Goal: Obtain resource: Download file/media

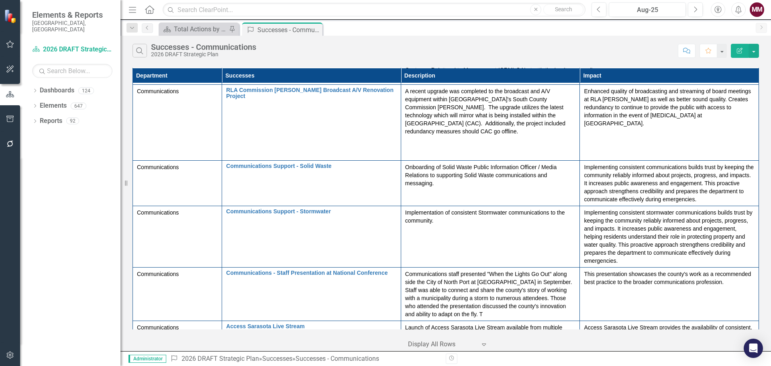
scroll to position [494, 0]
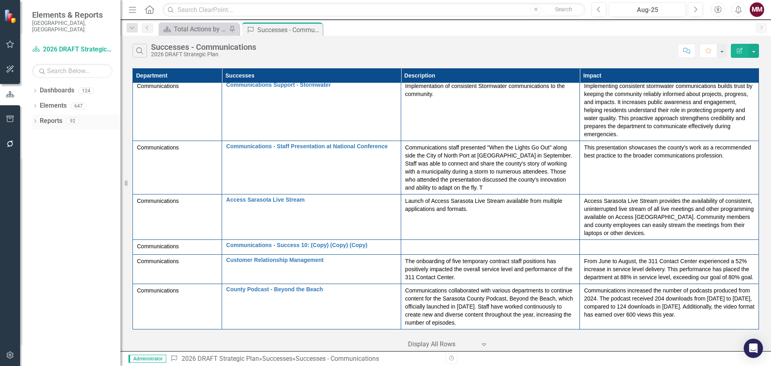
click at [35, 120] on icon "Dropdown" at bounding box center [35, 122] width 6 height 4
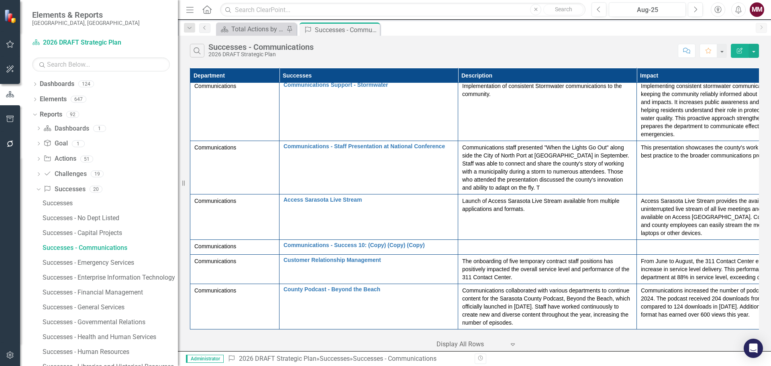
drag, startPoint x: 122, startPoint y: 184, endPoint x: 178, endPoint y: 195, distance: 56.5
click at [178, 195] on div "Resize" at bounding box center [181, 183] width 6 height 366
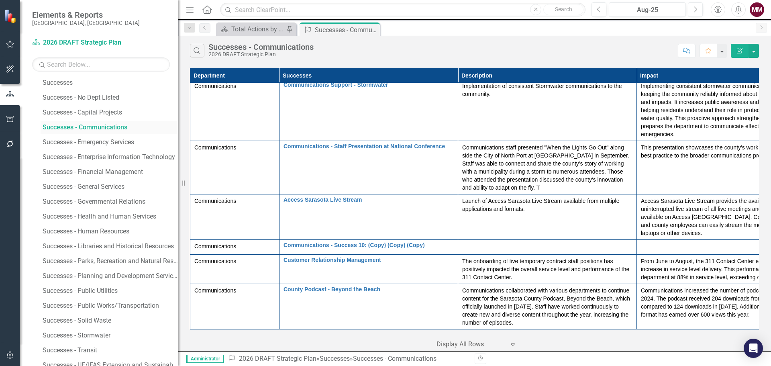
scroll to position [140, 0]
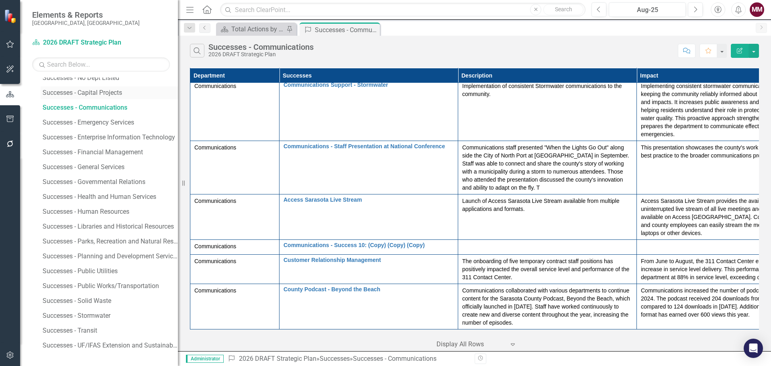
click at [106, 90] on div "Successes - Capital Projects" at bounding box center [110, 92] width 135 height 7
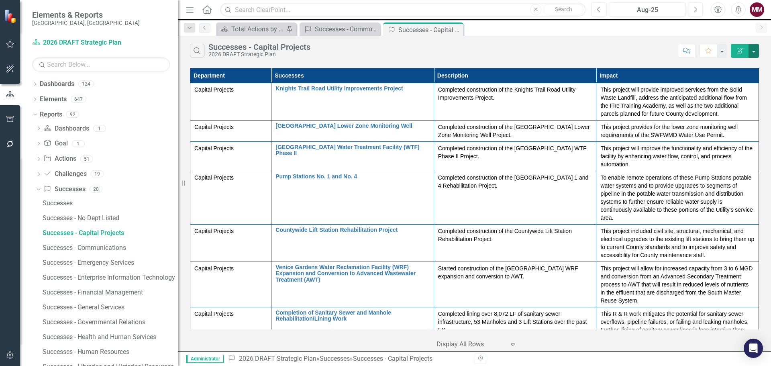
click at [754, 52] on button "button" at bounding box center [753, 51] width 10 height 14
click at [742, 97] on link "Excel Export to Excel" at bounding box center [726, 96] width 63 height 15
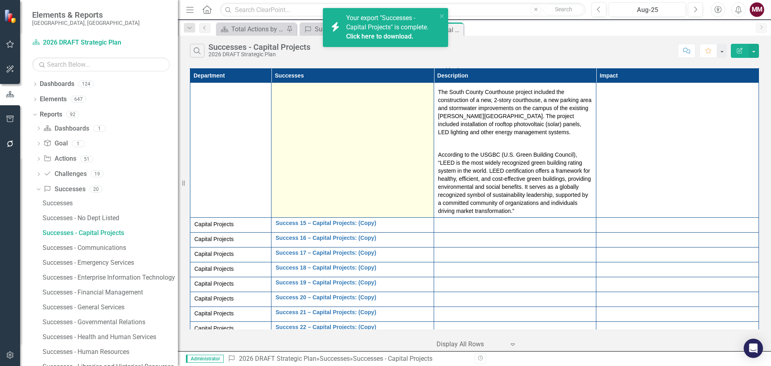
scroll to position [564, 0]
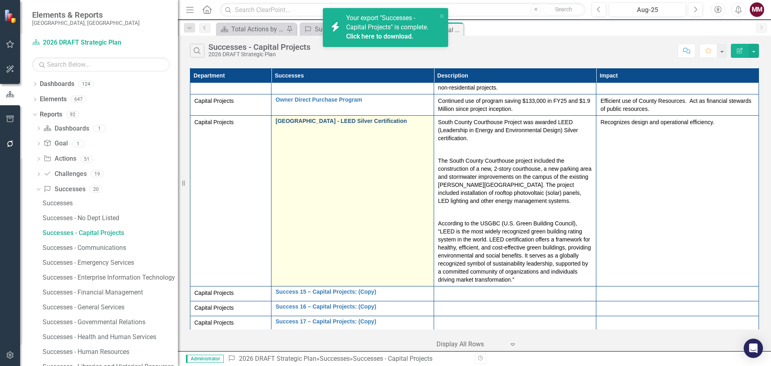
click at [307, 120] on link "[GEOGRAPHIC_DATA] - LEED Silver Certification" at bounding box center [352, 121] width 154 height 6
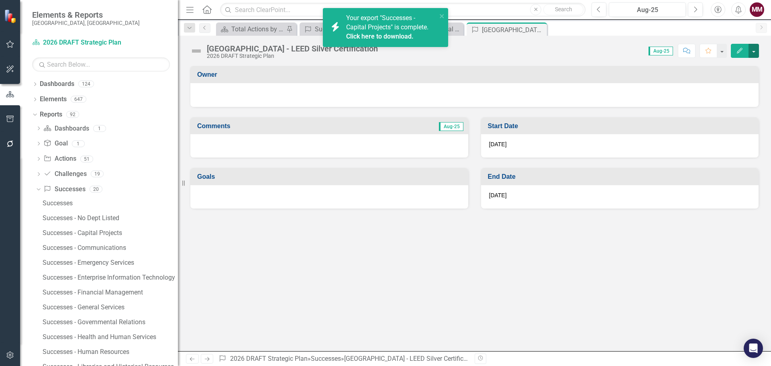
click at [755, 50] on button "button" at bounding box center [753, 51] width 10 height 14
click at [717, 96] on link "Revision History Revision History" at bounding box center [725, 96] width 65 height 15
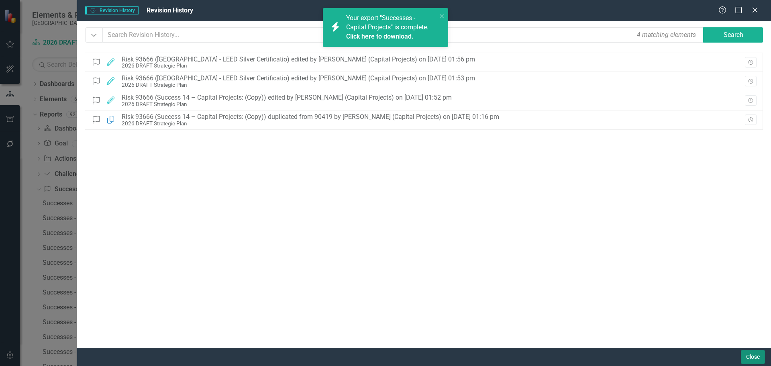
click at [748, 356] on button "Close" at bounding box center [753, 357] width 24 height 14
